Goal: Transaction & Acquisition: Obtain resource

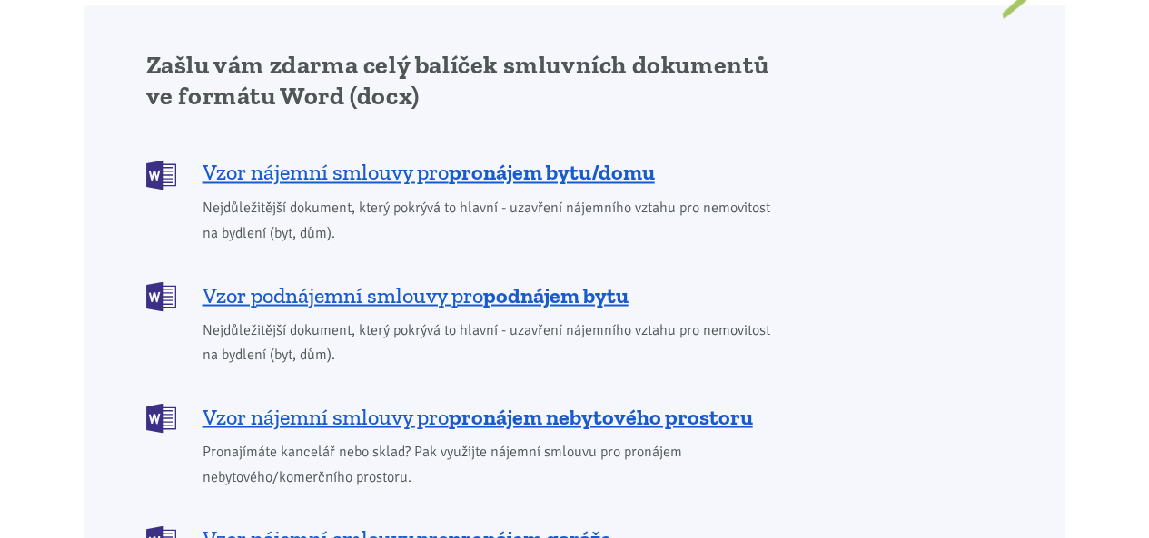
scroll to position [1489, 0]
click at [608, 159] on b "pronájem bytu/domu" at bounding box center [552, 172] width 206 height 26
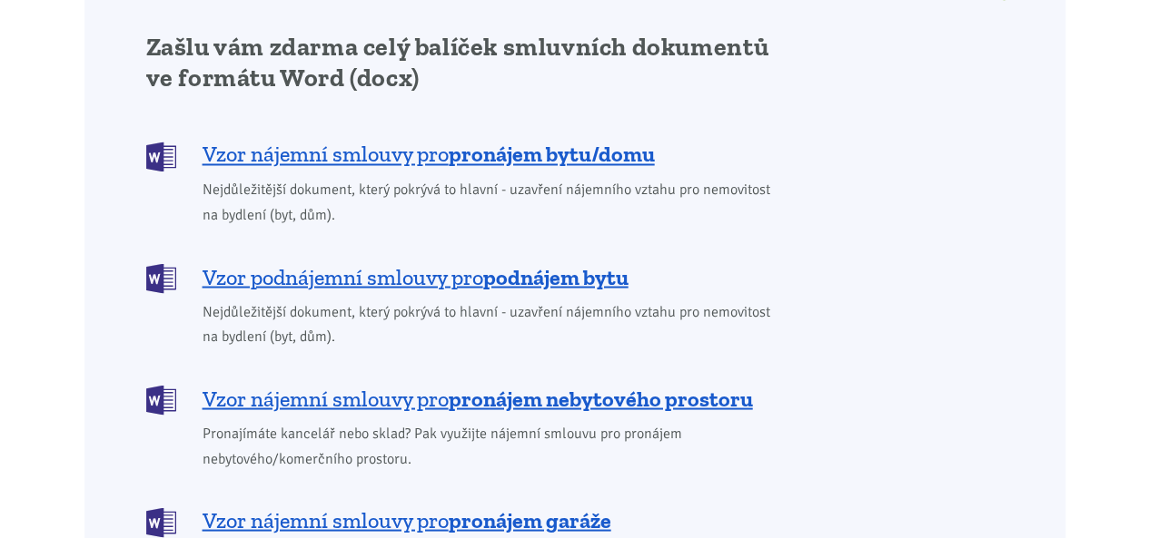
scroll to position [1544, 0]
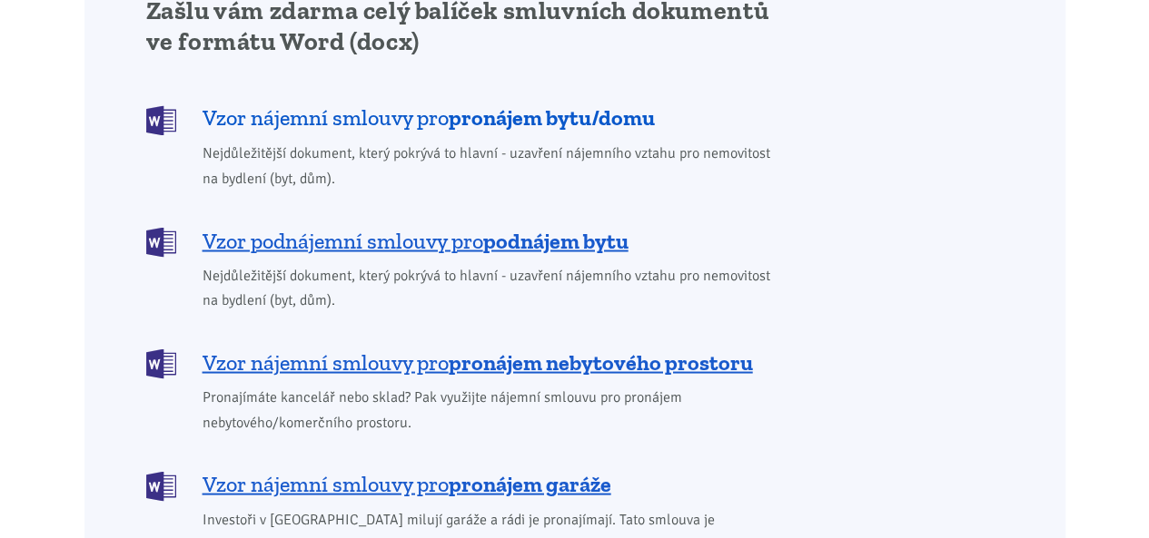
click at [599, 104] on b "pronájem bytu/domu" at bounding box center [552, 117] width 206 height 26
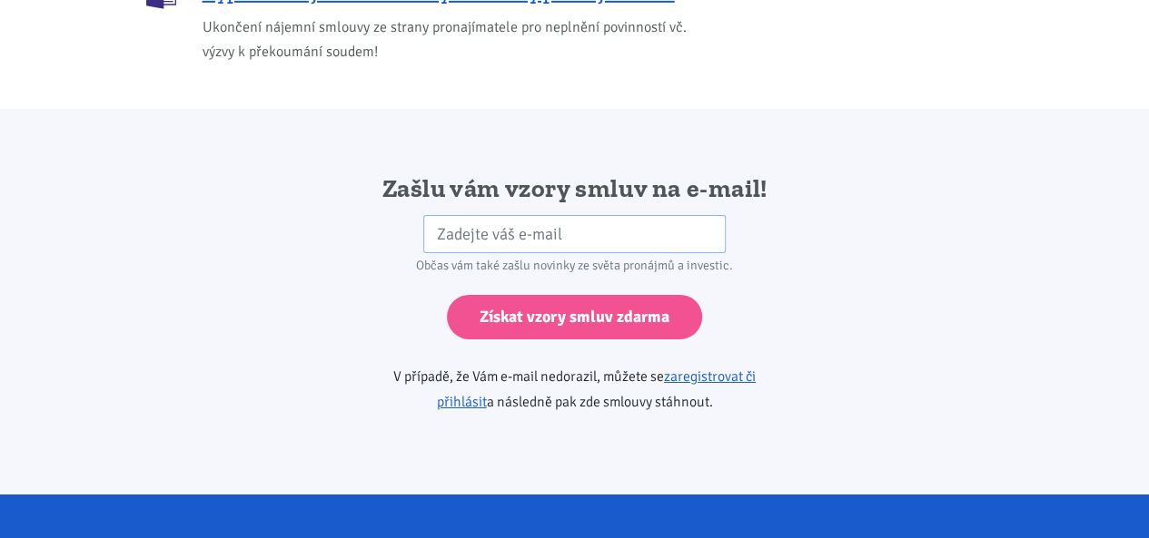
scroll to position [3033, 0]
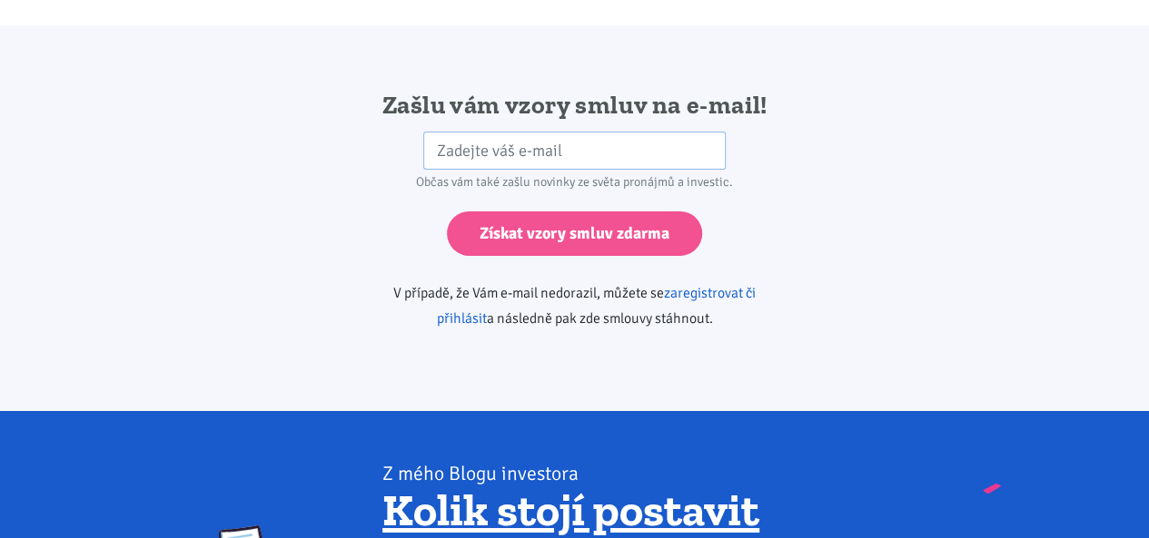
click at [756, 284] on link "zaregistrovat či přihlásit" at bounding box center [597, 306] width 320 height 44
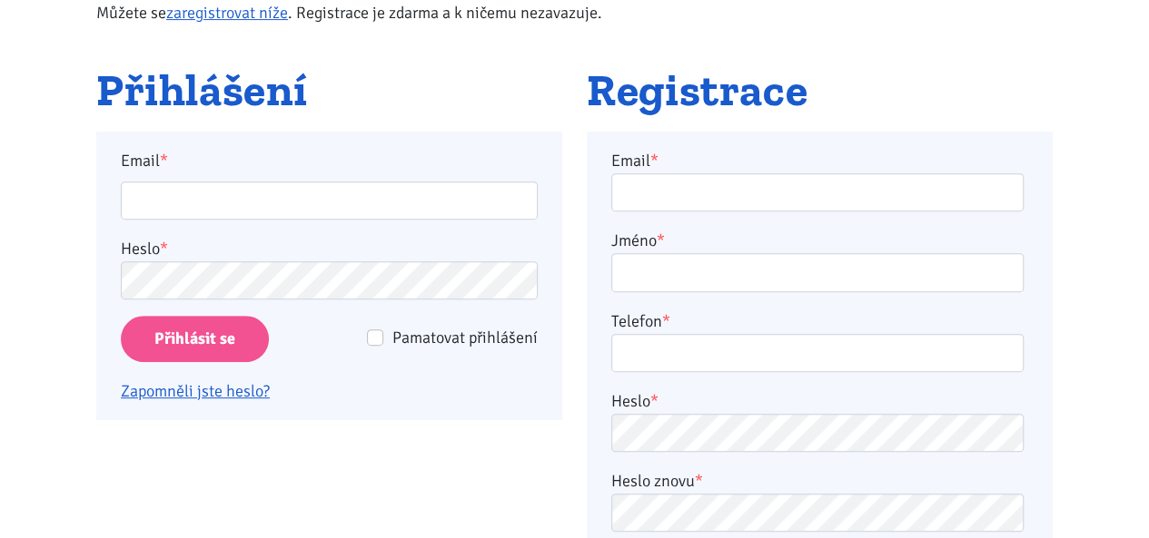
scroll to position [327, 0]
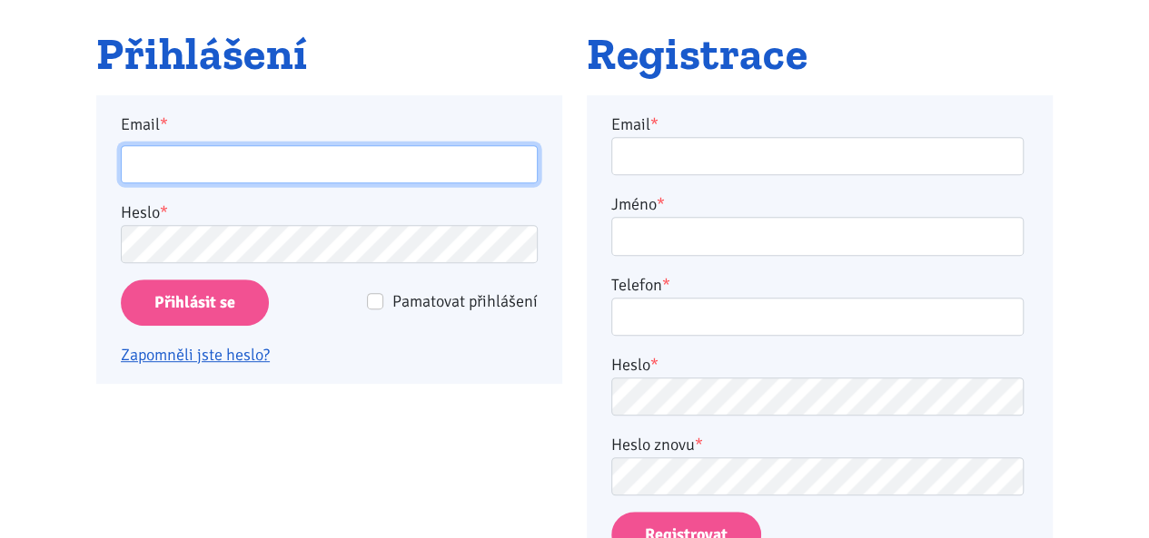
click at [336, 158] on input "Email *" at bounding box center [329, 164] width 417 height 39
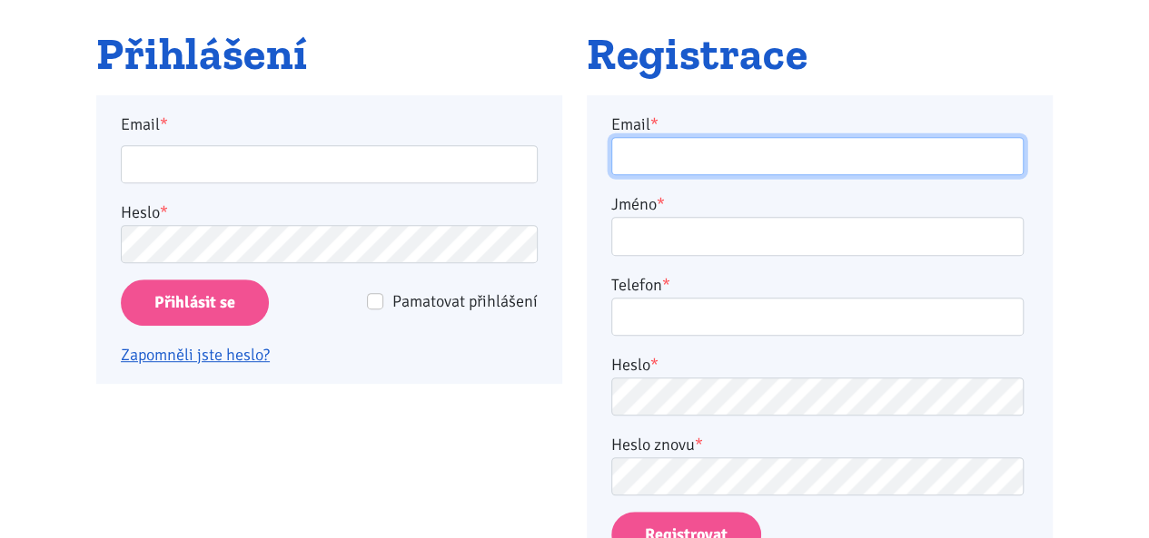
click at [868, 164] on input "Email *" at bounding box center [817, 156] width 412 height 39
click at [824, 170] on input "Email *" at bounding box center [817, 156] width 412 height 39
type input "l"
type input "koculka@gmail.com"
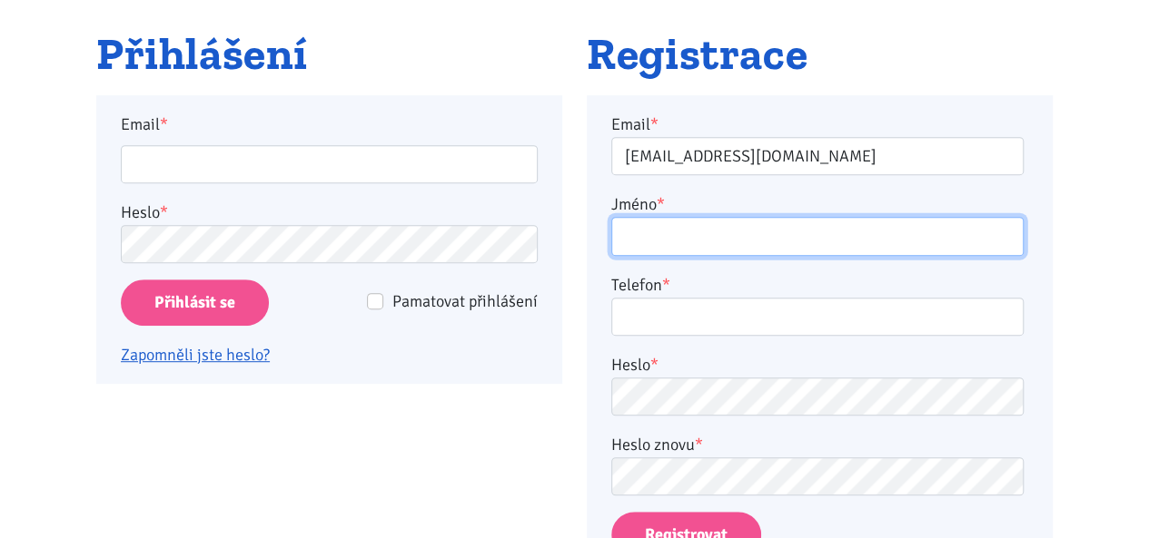
type input "Veronika Šífová"
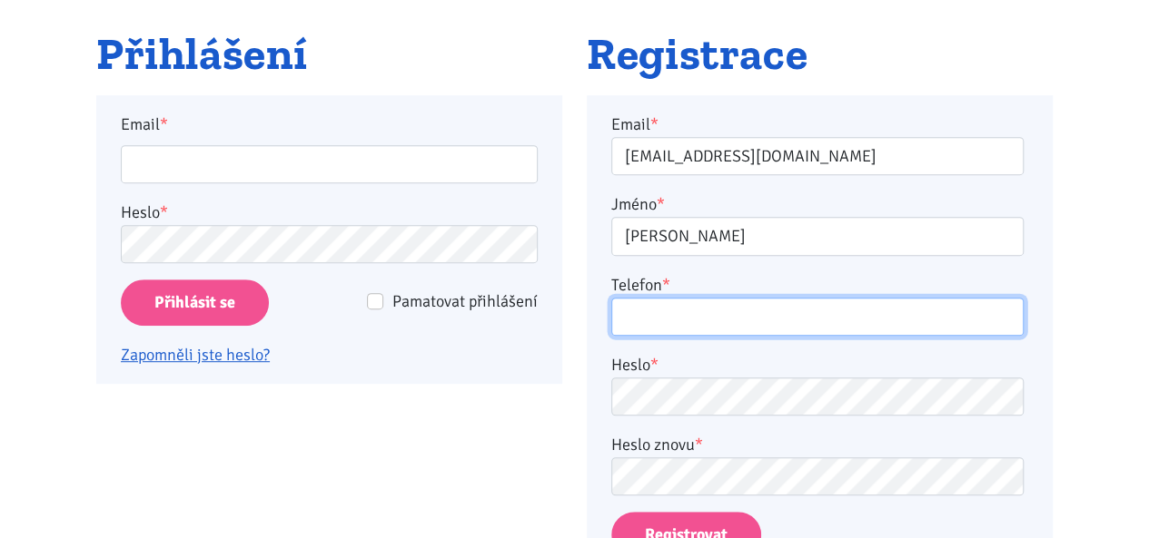
type input "777651423"
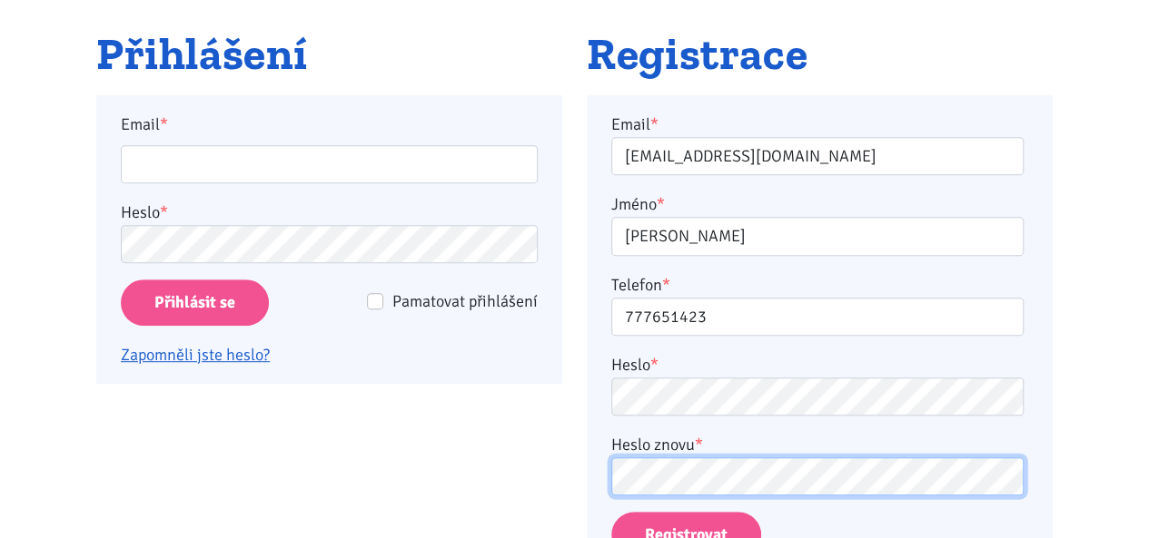
click at [611, 512] on button "Registrovat" at bounding box center [686, 535] width 150 height 46
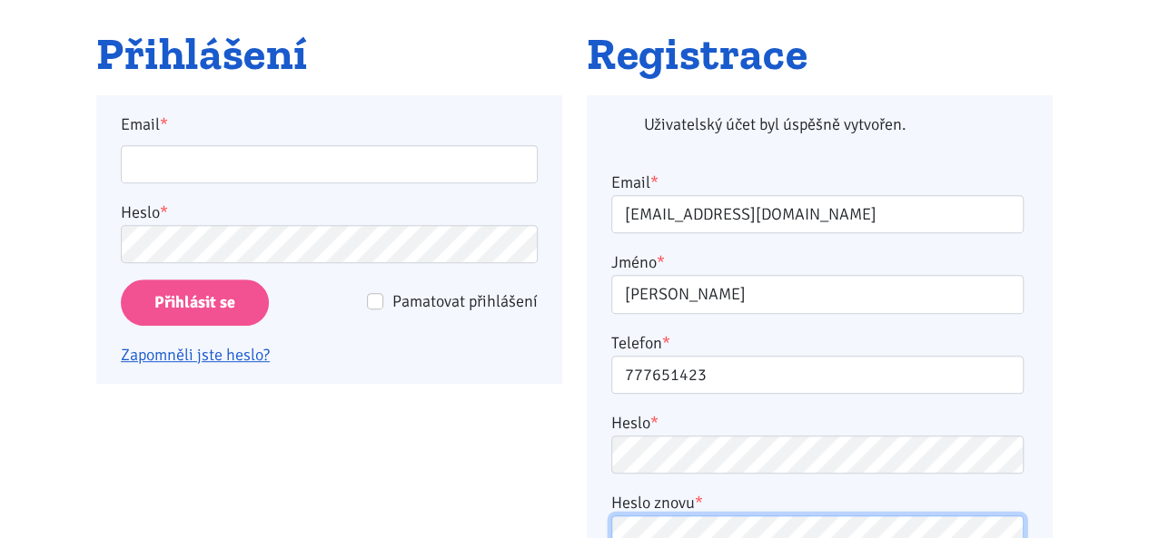
scroll to position [421, 0]
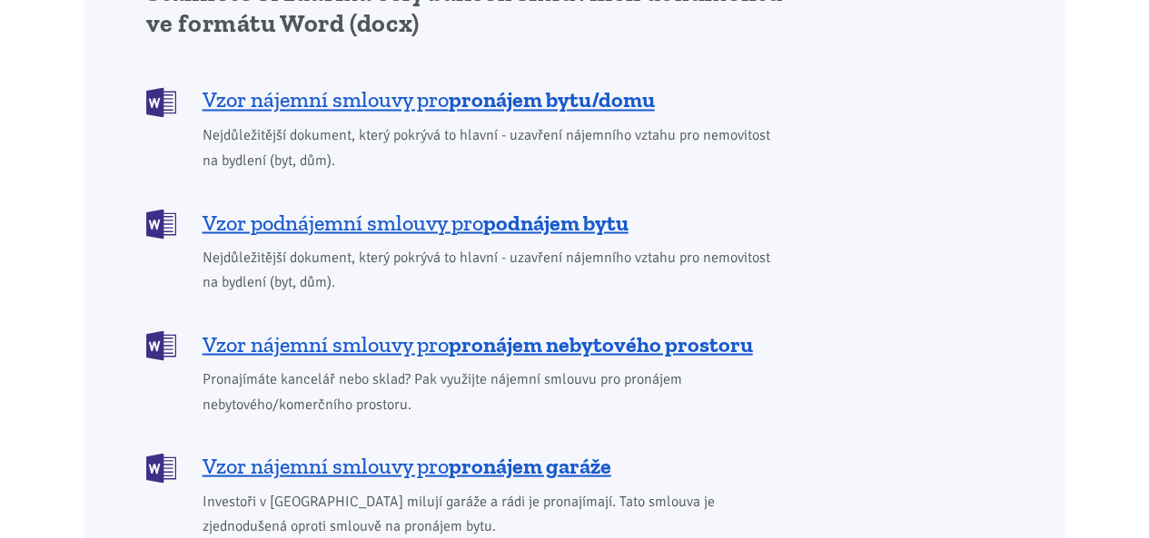
scroll to position [1416, 0]
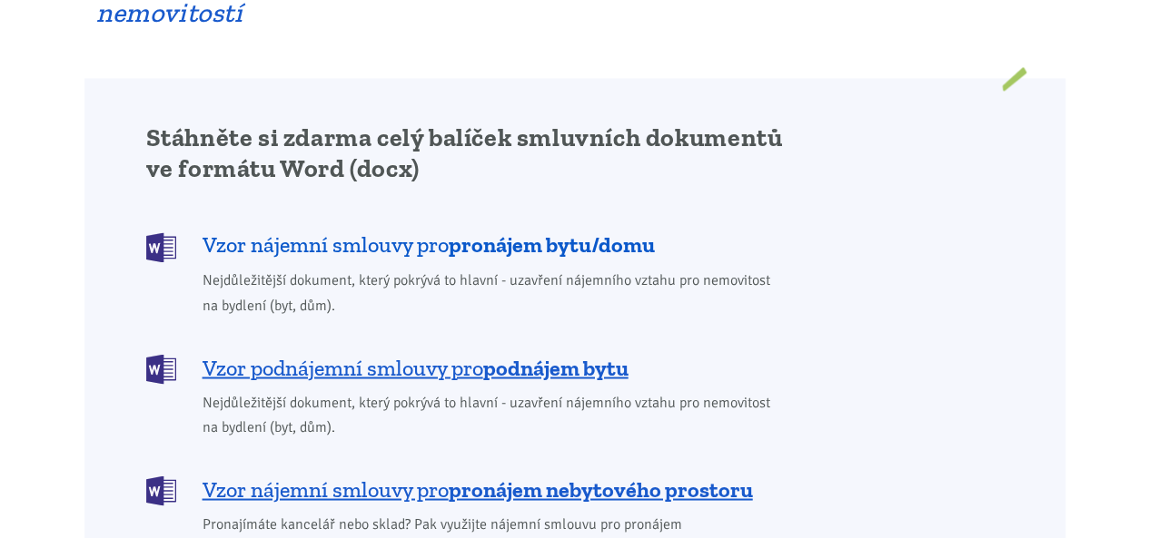
click at [590, 232] on b "pronájem bytu/domu" at bounding box center [552, 245] width 206 height 26
